Goal: Task Accomplishment & Management: Manage account settings

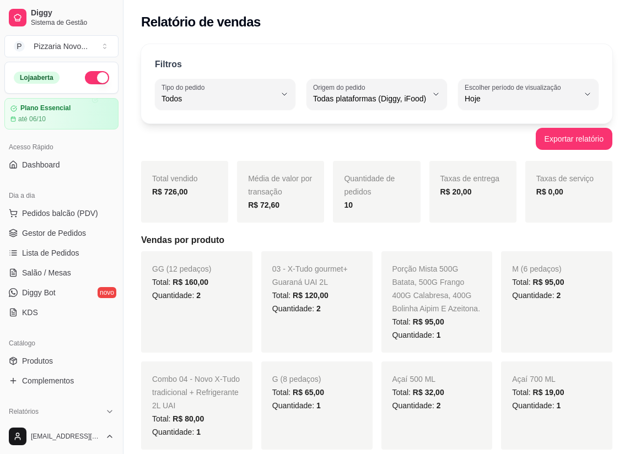
select select "ALL"
select select "0"
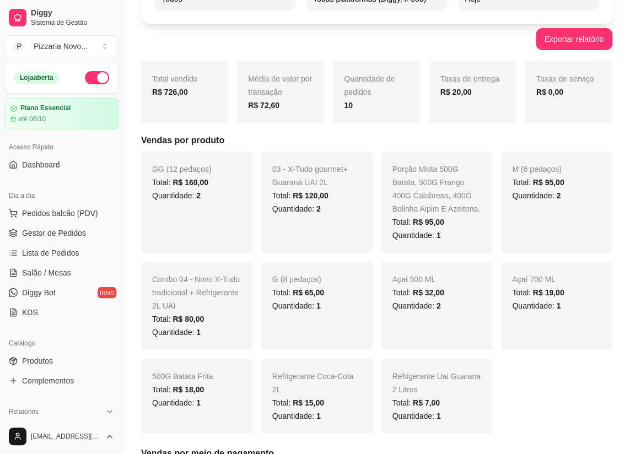
scroll to position [300, 0]
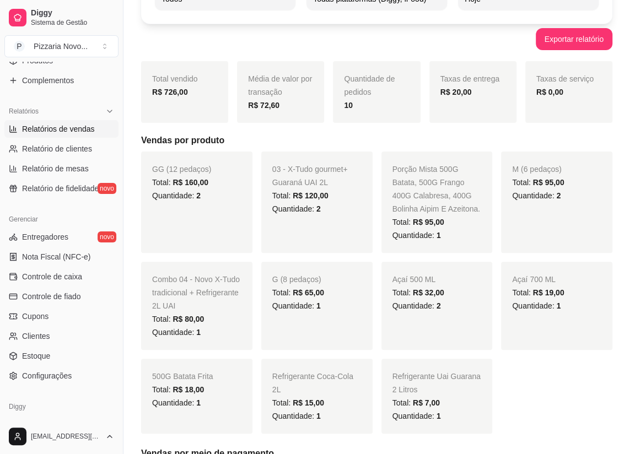
click at [509, 135] on h5 "Vendas por produto" at bounding box center [376, 140] width 471 height 13
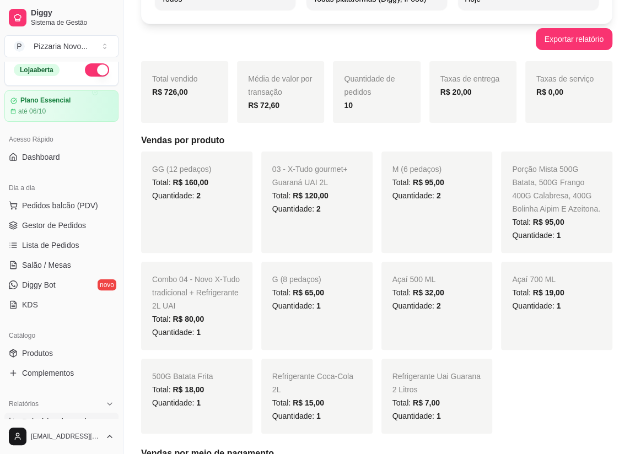
scroll to position [0, 0]
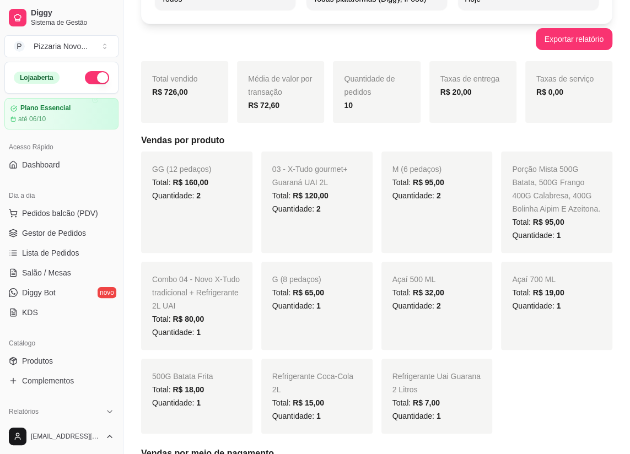
click at [56, 230] on span "Gestor de Pedidos" at bounding box center [54, 232] width 64 height 11
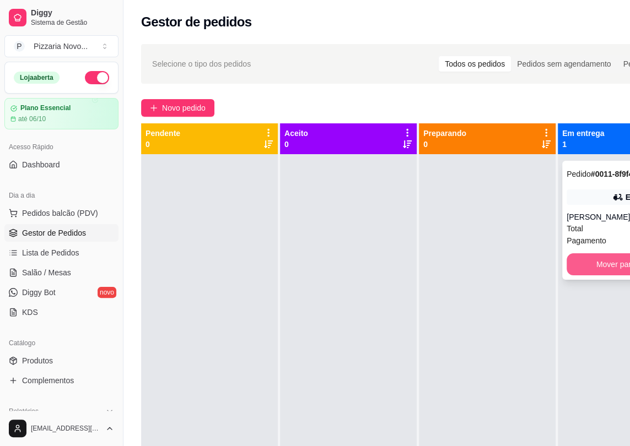
click at [583, 272] on button "Mover para finalizado" at bounding box center [632, 264] width 133 height 22
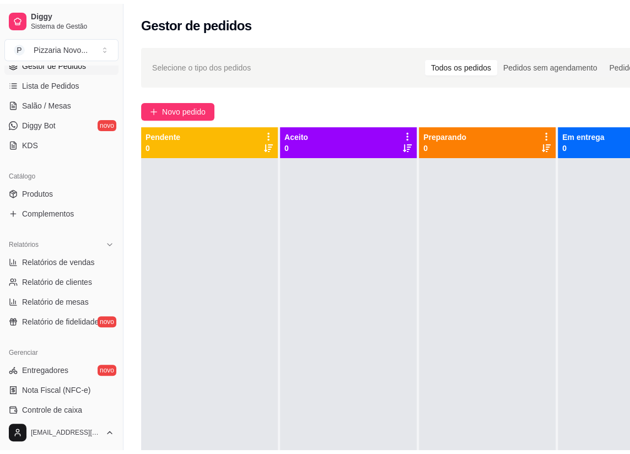
scroll to position [300, 0]
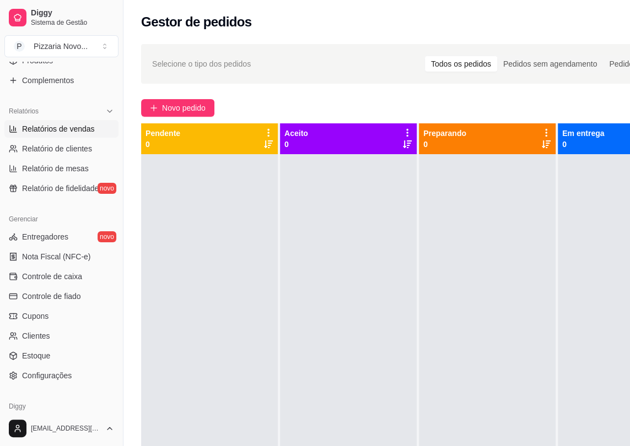
click at [94, 126] on link "Relatórios de vendas" at bounding box center [61, 129] width 114 height 18
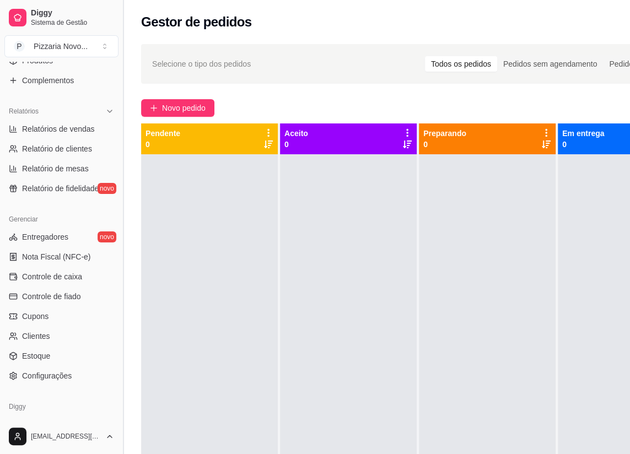
select select "ALL"
select select "0"
